Goal: Transaction & Acquisition: Purchase product/service

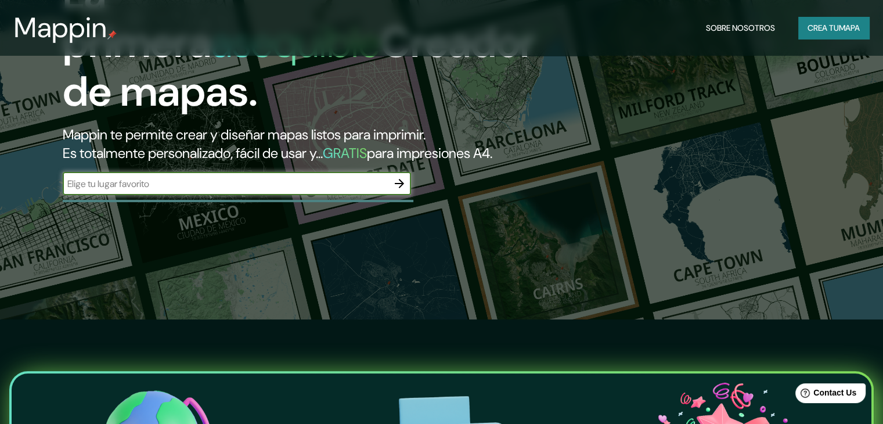
scroll to position [116, 0]
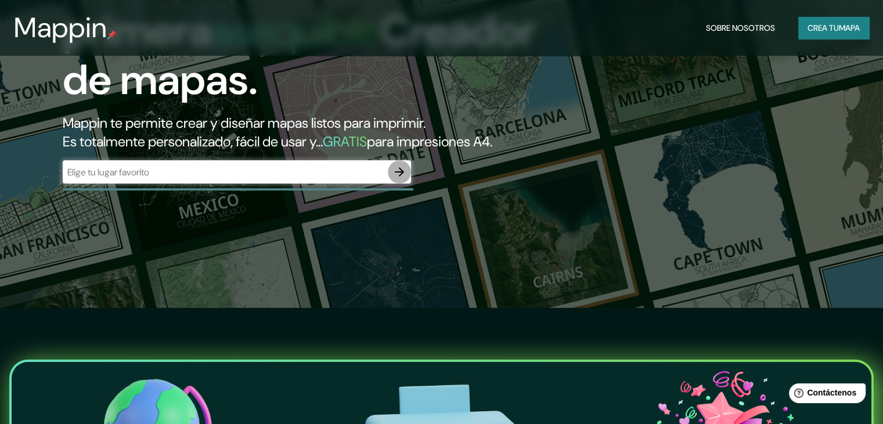
click at [403, 177] on icon "button" at bounding box center [399, 171] width 9 height 9
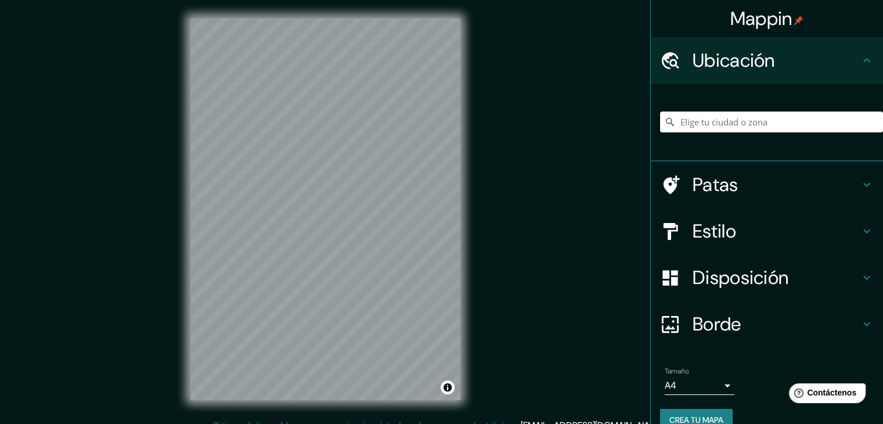
click at [710, 123] on input "Elige tu ciudad o zona" at bounding box center [771, 122] width 223 height 21
paste input "-12.089302491273955, -76.94724519079799"
click at [855, 116] on input "-12.089302491273955, -76.94724519079799" at bounding box center [771, 122] width 223 height 21
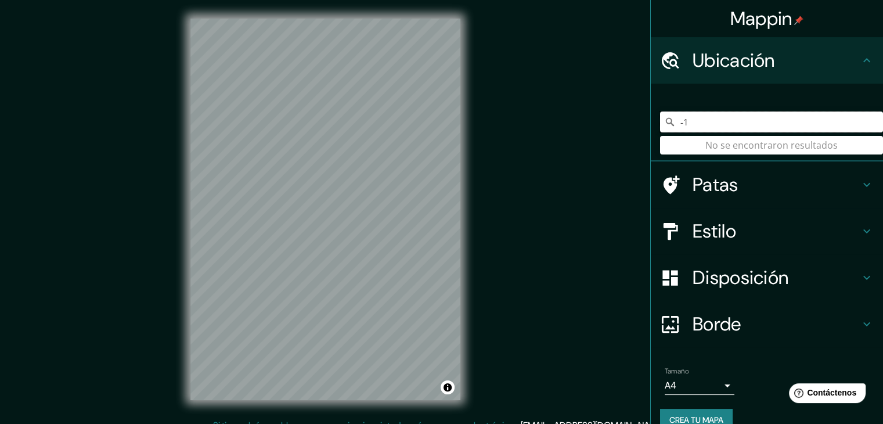
type input "-"
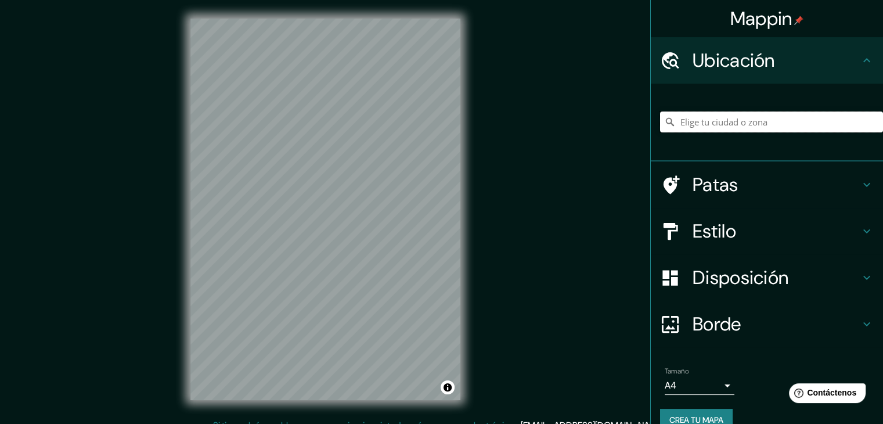
paste input "[GEOGRAPHIC_DATA][PERSON_NAME]"
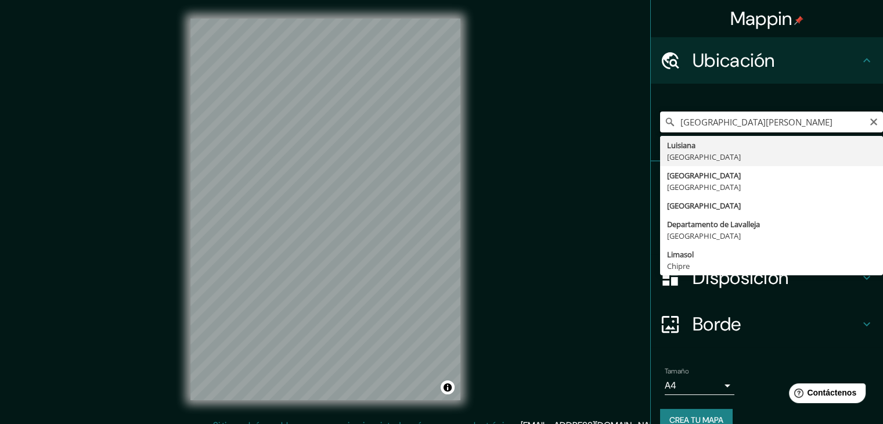
type input "[GEOGRAPHIC_DATA], [GEOGRAPHIC_DATA]"
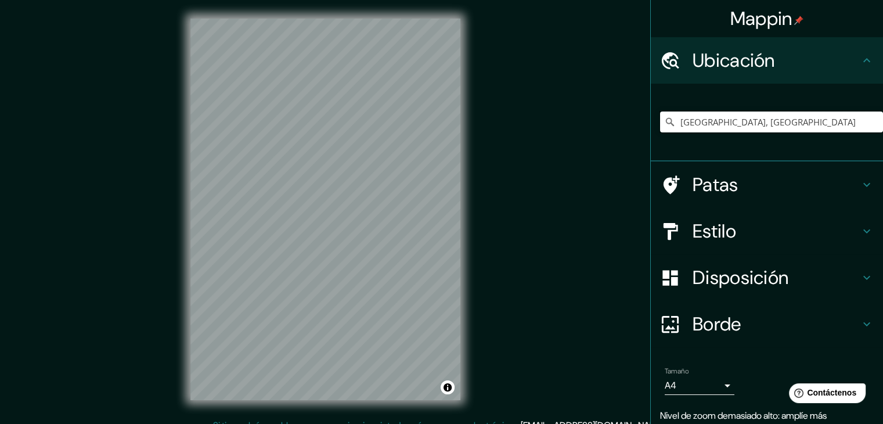
drag, startPoint x: 774, startPoint y: 121, endPoint x: 604, endPoint y: 139, distance: 171.1
click at [604, 139] on div "Mappin Ubicación Luisiana, [GEOGRAPHIC_DATA] Luisiana [GEOGRAPHIC_DATA] [GEOGRA…" at bounding box center [441, 218] width 883 height 437
paste input "[GEOGRAPHIC_DATA][PERSON_NAME]"
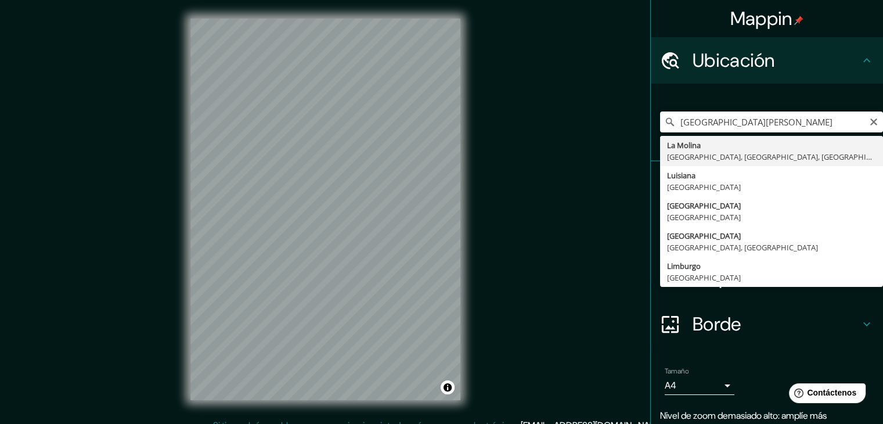
type input "La [PERSON_NAME], [GEOGRAPHIC_DATA], [GEOGRAPHIC_DATA], [GEOGRAPHIC_DATA]"
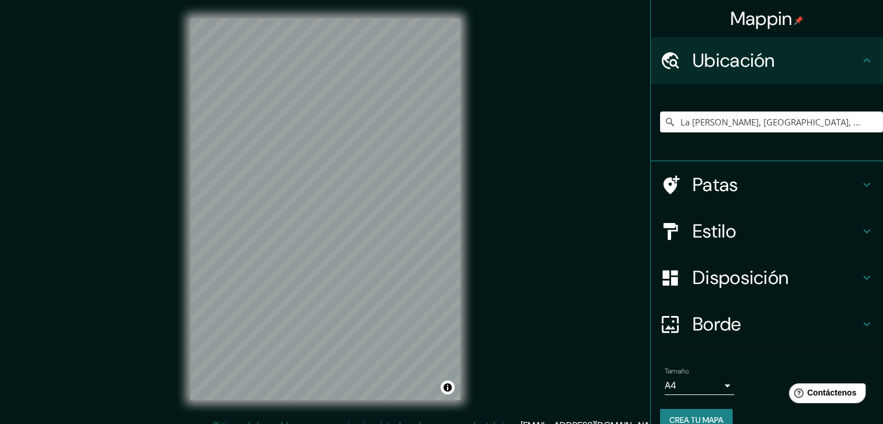
click at [714, 232] on font "Estilo" at bounding box center [715, 231] width 44 height 24
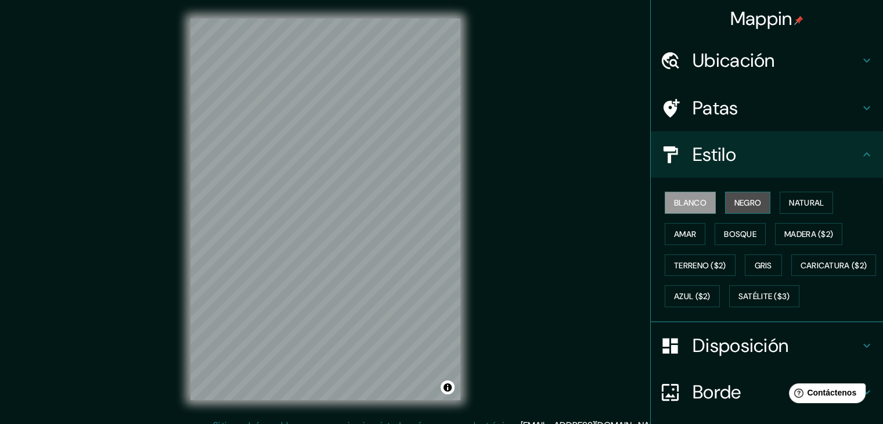
click at [735, 205] on font "Negro" at bounding box center [748, 202] width 27 height 10
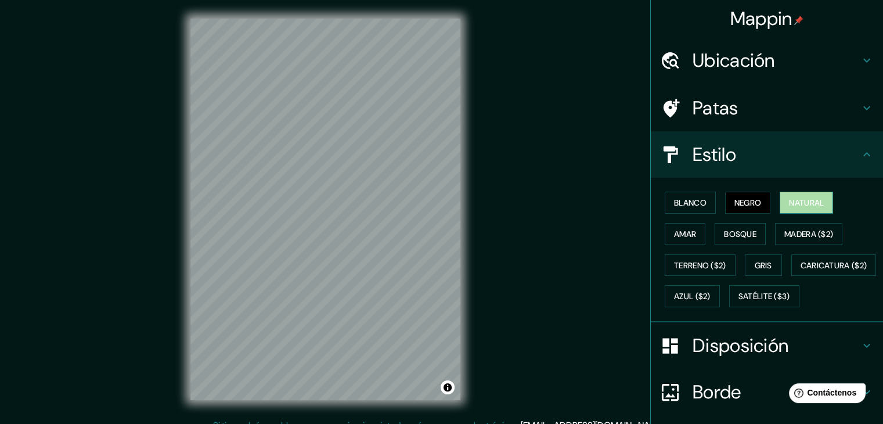
click at [789, 202] on font "Natural" at bounding box center [806, 202] width 35 height 10
click at [776, 235] on button "Madera ($2)" at bounding box center [808, 234] width 67 height 22
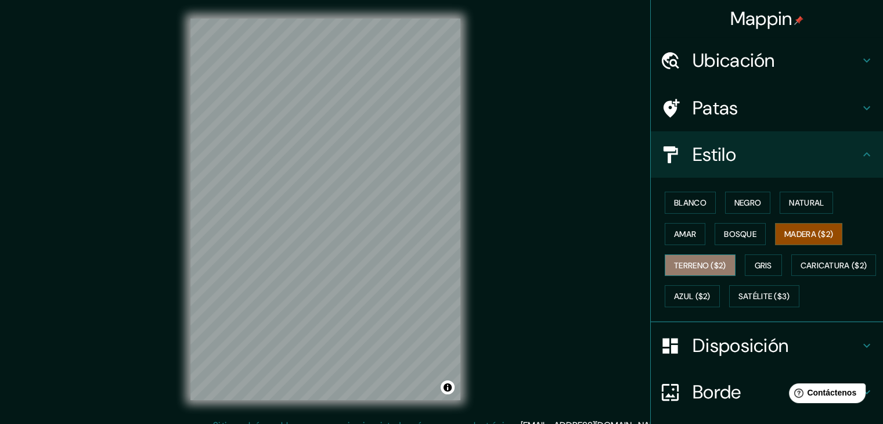
click at [691, 264] on font "Terreno ($2)" at bounding box center [700, 265] width 52 height 10
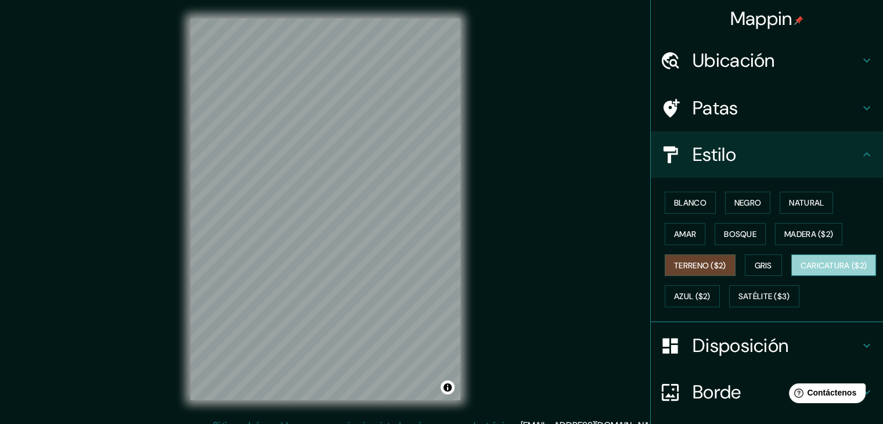
click at [792, 276] on button "Caricatura ($2)" at bounding box center [834, 265] width 85 height 22
click at [503, 183] on div "Mappin Ubicación [GEOGRAPHIC_DATA][PERSON_NAME], [GEOGRAPHIC_DATA], [GEOGRAPHIC…" at bounding box center [441, 218] width 883 height 437
click at [186, 201] on div "© Mapbox © OpenStreetMap Improve this map" at bounding box center [325, 209] width 307 height 419
click at [505, 175] on div "Mappin Ubicación [GEOGRAPHIC_DATA][PERSON_NAME], [GEOGRAPHIC_DATA], [GEOGRAPHIC…" at bounding box center [441, 218] width 883 height 437
click at [592, 231] on div "Mappin Ubicación [GEOGRAPHIC_DATA][PERSON_NAME], [GEOGRAPHIC_DATA], [GEOGRAPHIC…" at bounding box center [441, 218] width 883 height 437
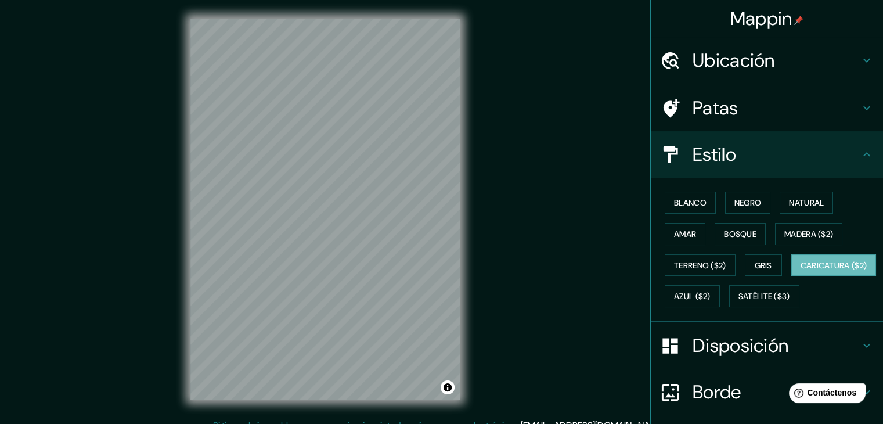
click at [78, 203] on div "Mappin Ubicación [GEOGRAPHIC_DATA][PERSON_NAME], [GEOGRAPHIC_DATA], [GEOGRAPHIC…" at bounding box center [441, 218] width 883 height 437
click at [47, 175] on div "Mappin Ubicación [GEOGRAPHIC_DATA][PERSON_NAME], [GEOGRAPHIC_DATA], [GEOGRAPHIC…" at bounding box center [441, 218] width 883 height 437
click at [495, 154] on div "Mappin Ubicación [GEOGRAPHIC_DATA][PERSON_NAME], [GEOGRAPHIC_DATA], [GEOGRAPHIC…" at bounding box center [441, 218] width 883 height 437
click at [483, 221] on div "Mappin Ubicación [GEOGRAPHIC_DATA][PERSON_NAME], [GEOGRAPHIC_DATA], [GEOGRAPHIC…" at bounding box center [441, 218] width 883 height 437
click at [462, 301] on div "© Mapbox © OpenStreetMap Improve this map" at bounding box center [325, 209] width 307 height 419
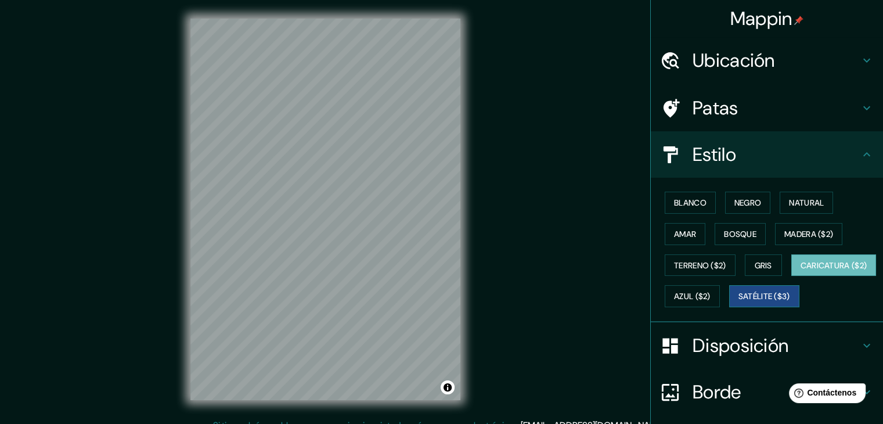
click at [739, 304] on font "Satélite ($3)" at bounding box center [765, 296] width 52 height 15
